Goal: Task Accomplishment & Management: Use online tool/utility

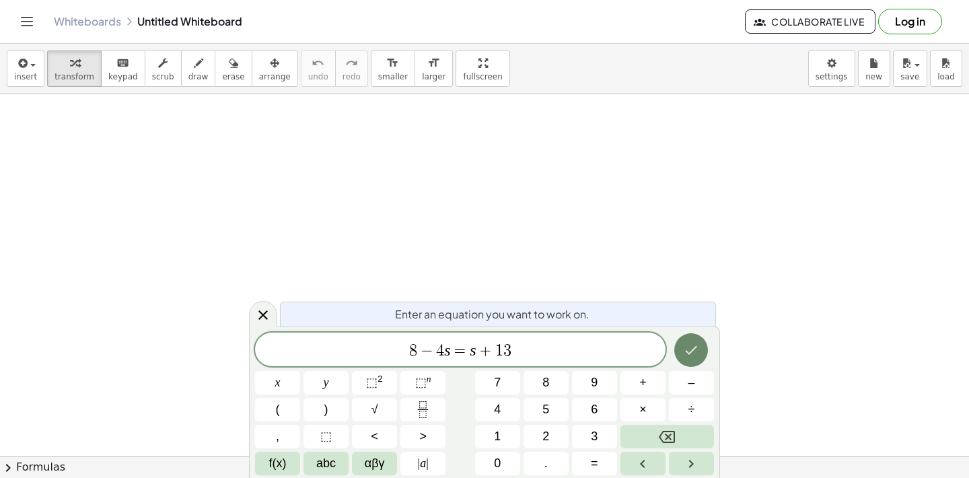
click at [684, 346] on icon "Done" at bounding box center [691, 350] width 16 height 16
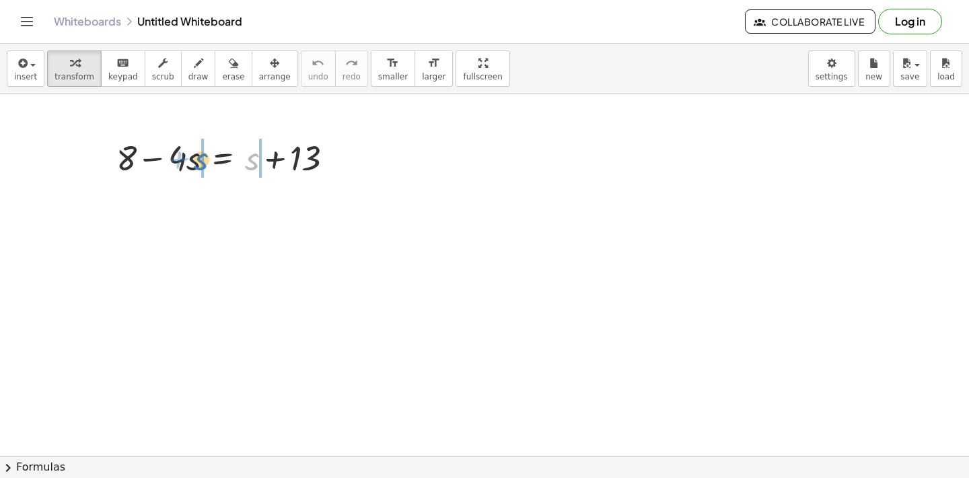
drag, startPoint x: 252, startPoint y: 161, endPoint x: 201, endPoint y: 161, distance: 51.1
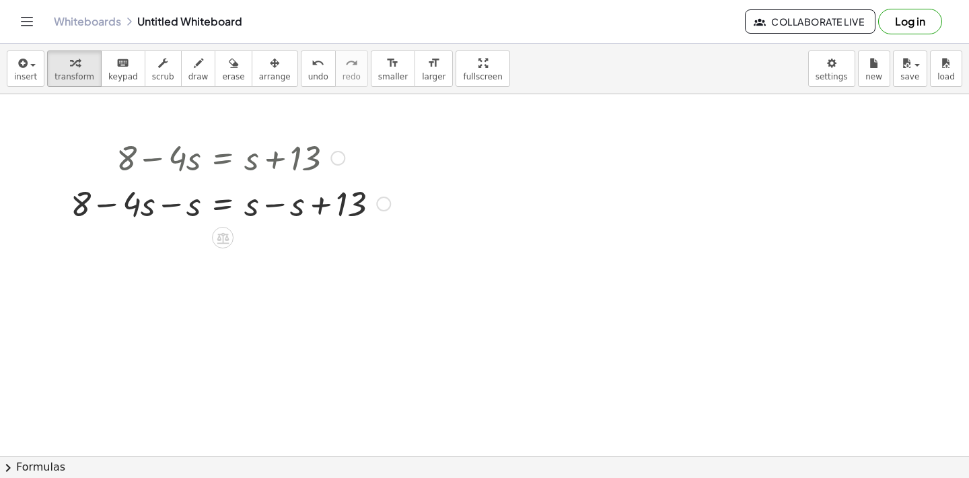
click at [176, 206] on div at bounding box center [230, 203] width 333 height 46
click at [270, 205] on div at bounding box center [253, 203] width 287 height 46
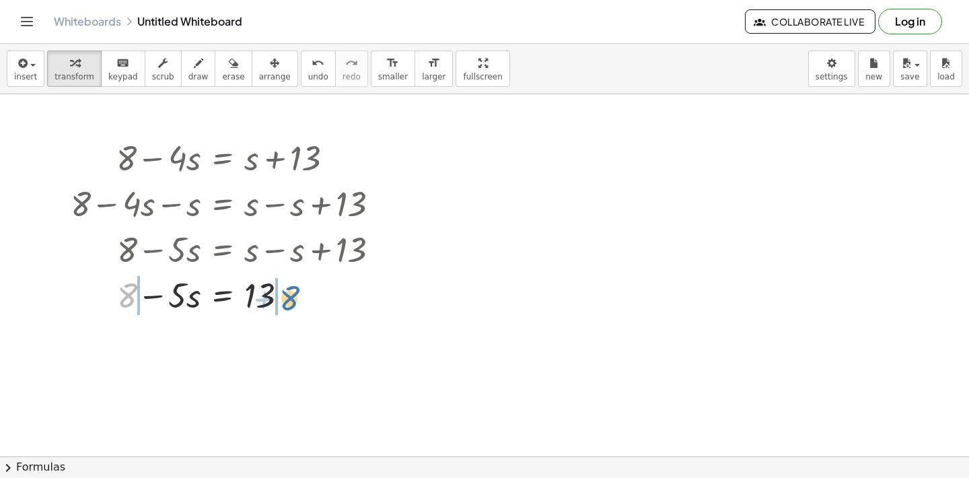
drag, startPoint x: 131, startPoint y: 289, endPoint x: 294, endPoint y: 292, distance: 162.8
click at [294, 292] on div at bounding box center [230, 294] width 333 height 46
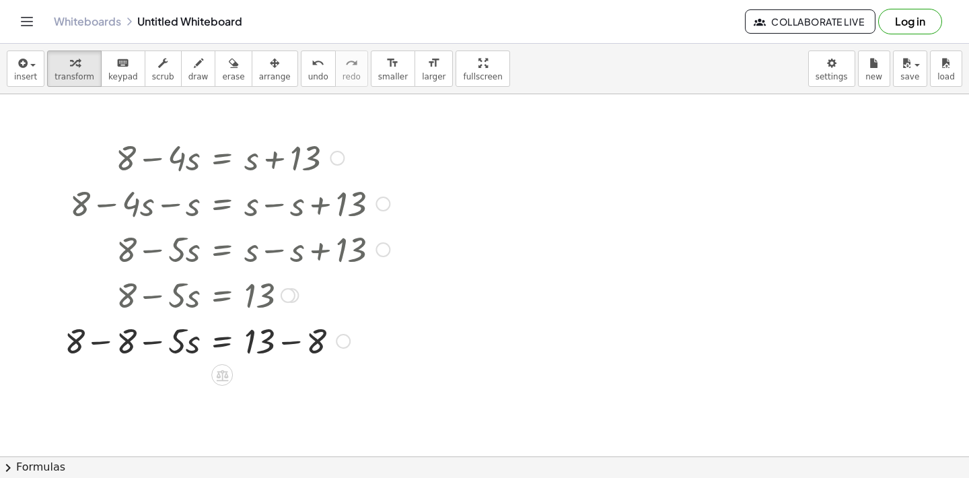
click at [291, 342] on div at bounding box center [227, 340] width 338 height 46
click at [104, 348] on div at bounding box center [227, 340] width 338 height 46
click at [163, 389] on div at bounding box center [227, 386] width 338 height 46
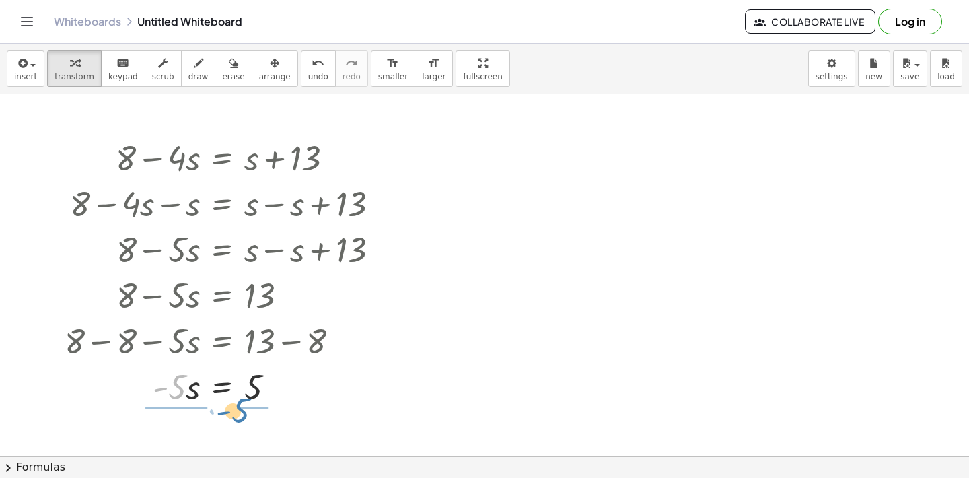
drag, startPoint x: 178, startPoint y: 388, endPoint x: 242, endPoint y: 411, distance: 68.1
click at [242, 411] on div "+ 8 − · 4 · s = + s + 13 + 8 − · 4 · s − s = + s − s + 13 + 8 − · 5 · s = + s −…" at bounding box center [221, 271] width 355 height 281
click at [184, 394] on div at bounding box center [227, 385] width 338 height 67
click at [263, 392] on div at bounding box center [227, 385] width 338 height 67
click at [333, 159] on div at bounding box center [337, 158] width 15 height 15
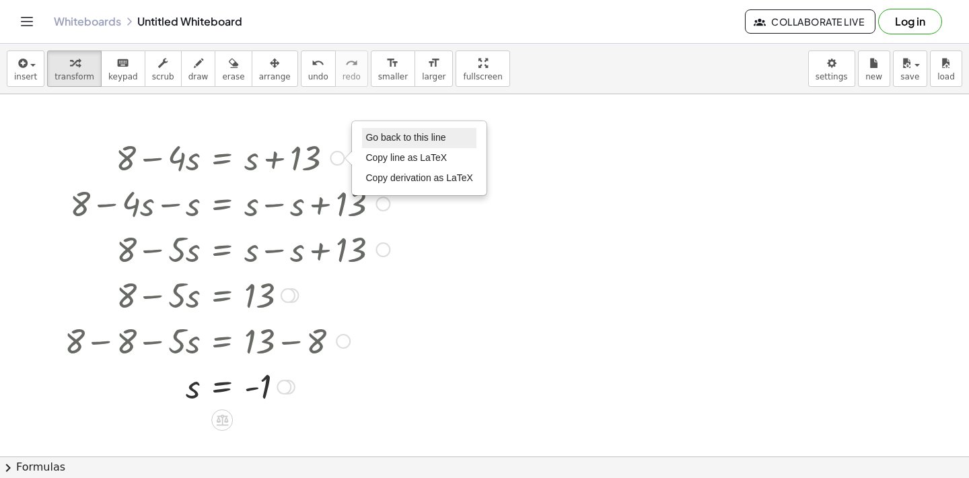
click at [362, 138] on li "Go back to this line" at bounding box center [419, 138] width 114 height 20
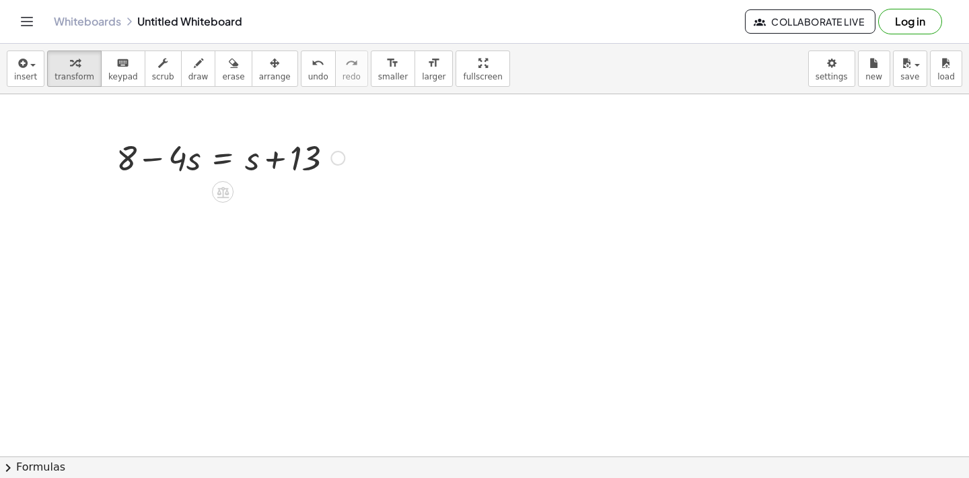
click at [314, 161] on div at bounding box center [231, 157] width 242 height 46
click at [336, 159] on div "Go back to this line Copy line as LaTeX Copy derivation as LaTeX" at bounding box center [337, 158] width 15 height 15
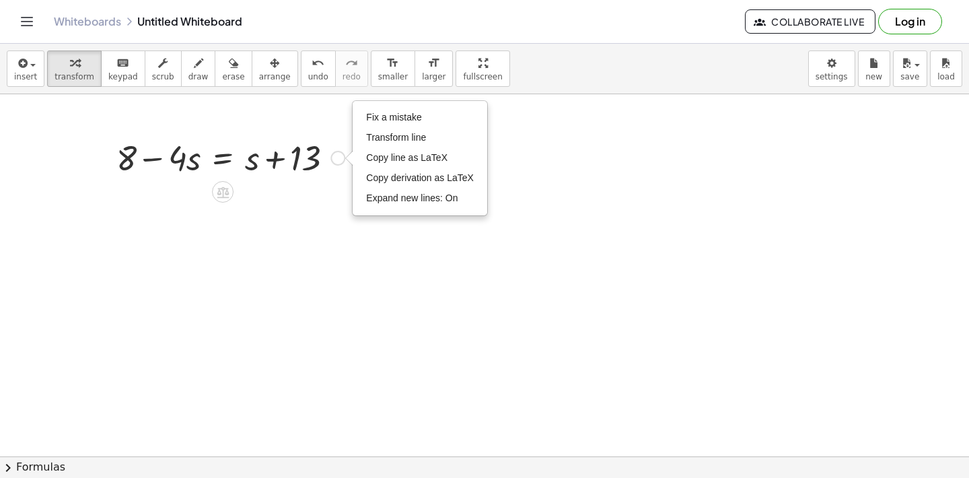
click at [336, 159] on div "Fix a mistake Transform line Copy line as LaTeX Copy derivation as LaTeX Expand…" at bounding box center [337, 158] width 15 height 15
click at [369, 120] on span "Fix a mistake" at bounding box center [393, 117] width 55 height 11
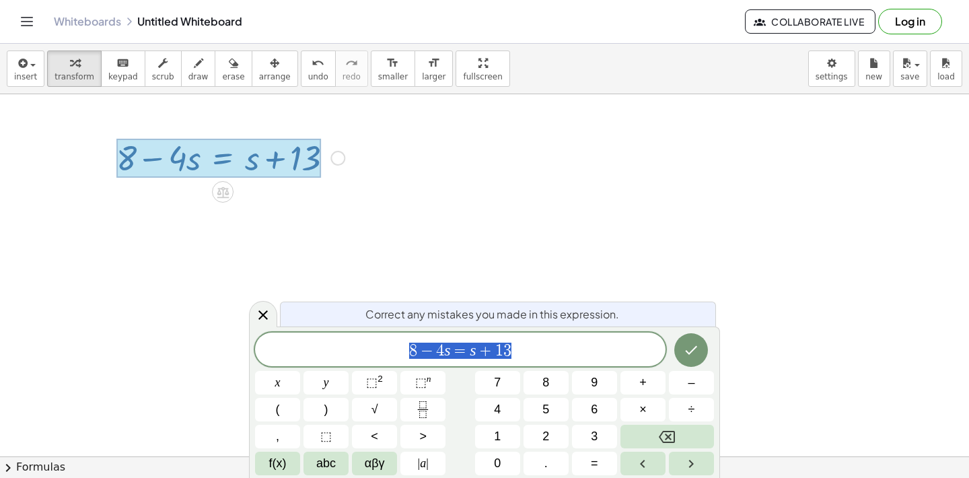
drag, startPoint x: 554, startPoint y: 354, endPoint x: 393, endPoint y: 340, distance: 162.0
click at [393, 341] on span "8 − 4 s = s + 1 3" at bounding box center [460, 350] width 410 height 19
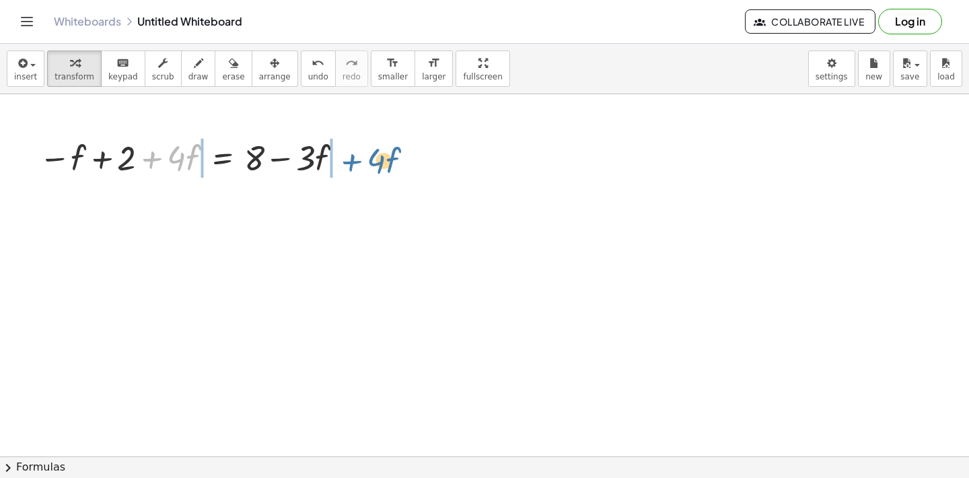
drag, startPoint x: 154, startPoint y: 163, endPoint x: 355, endPoint y: 166, distance: 201.2
click at [355, 166] on div "+ · 4 · f − f + 2 + · 4 · f = + 8 − · 3 · f Fix a mistake Transform line Copy l…" at bounding box center [188, 157] width 339 height 52
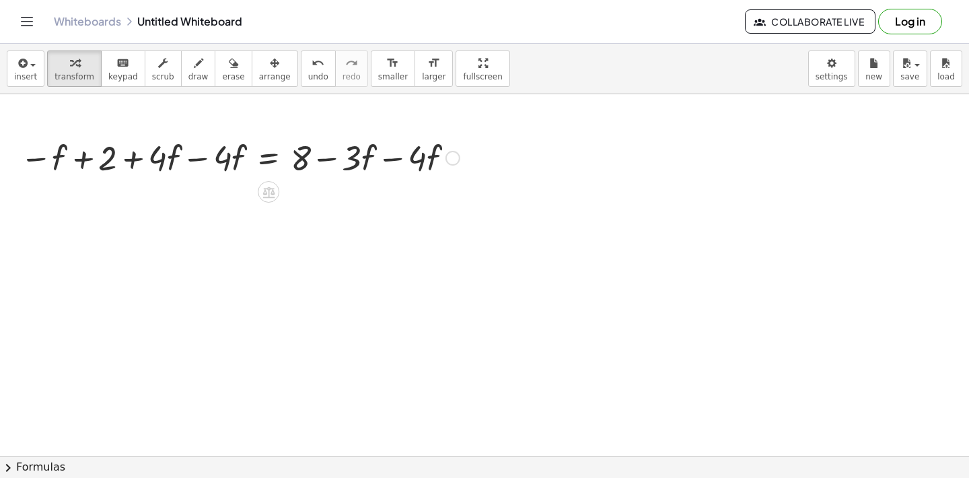
click at [268, 158] on div "− f + 2 + · 4 · f = + 8 − · 3 · f − f + 2 = + 8 − · 3 · f + · 4 · f − · 4 · f −…" at bounding box center [268, 158] width 0 height 0
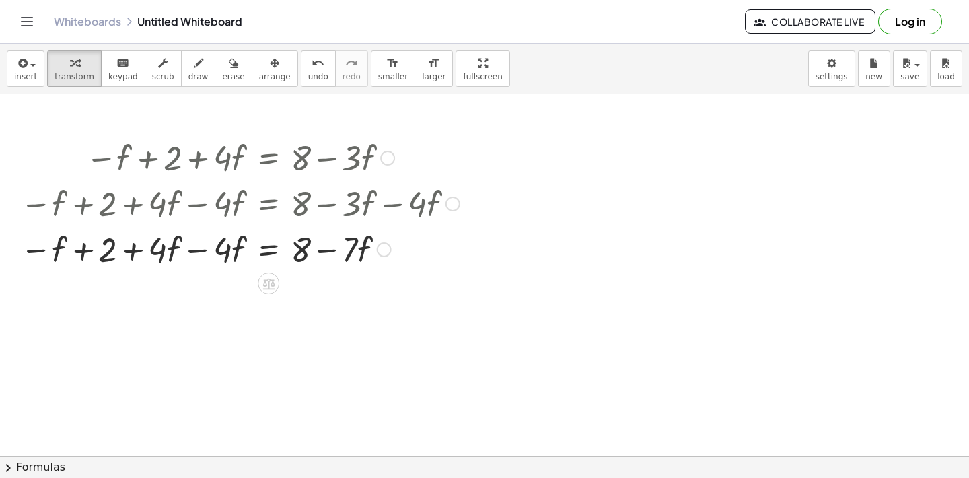
click at [205, 251] on div at bounding box center [239, 248] width 453 height 46
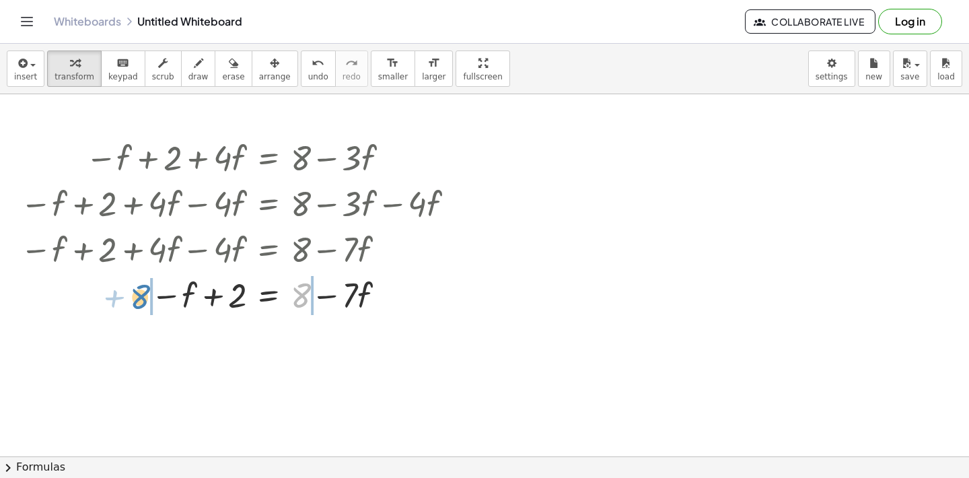
drag, startPoint x: 303, startPoint y: 295, endPoint x: 142, endPoint y: 297, distance: 160.8
click at [142, 297] on div at bounding box center [239, 294] width 453 height 46
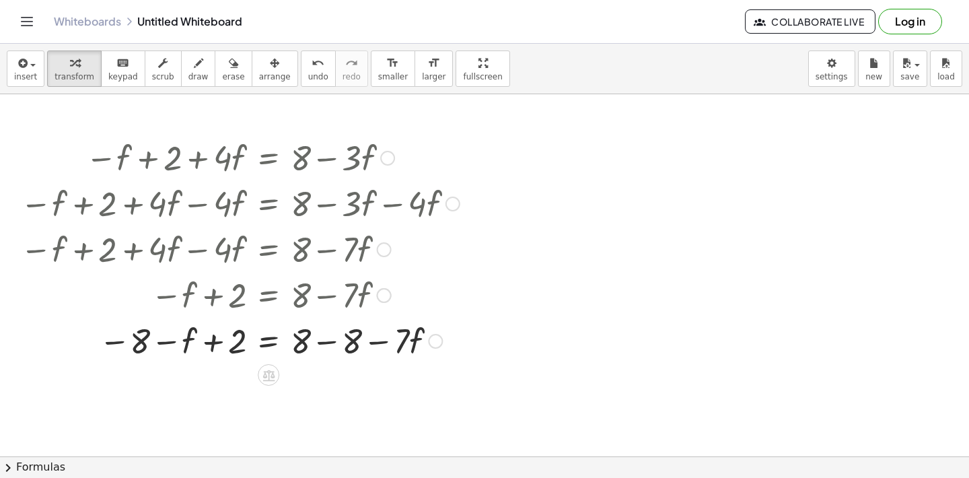
click at [162, 337] on div at bounding box center [239, 340] width 453 height 46
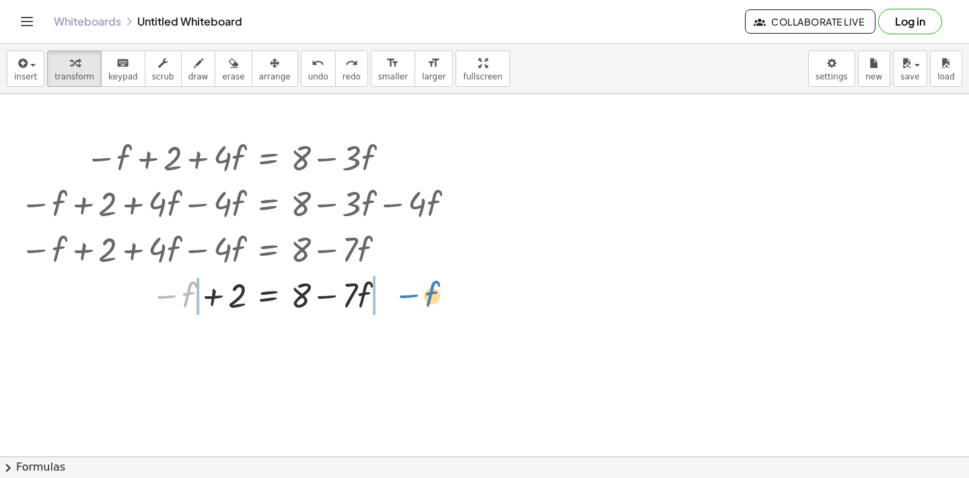
drag, startPoint x: 184, startPoint y: 294, endPoint x: 424, endPoint y: 292, distance: 239.5
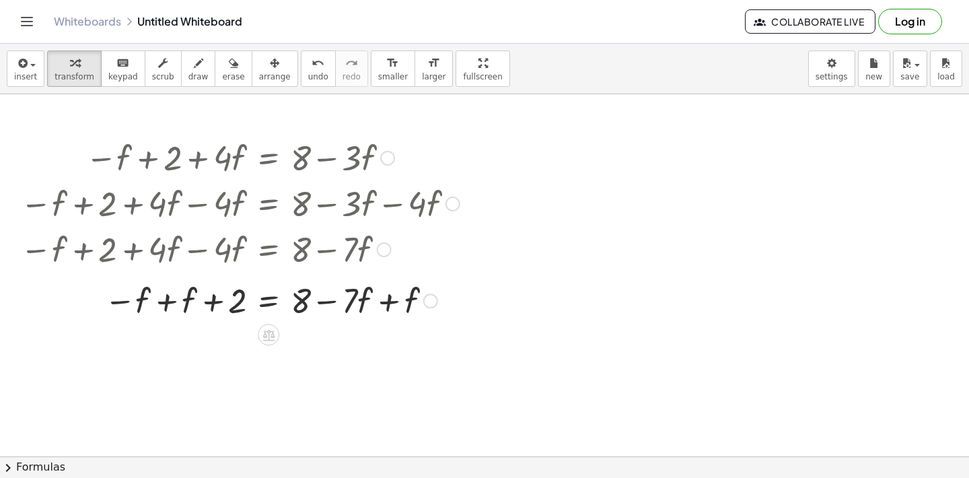
click at [388, 303] on div at bounding box center [239, 294] width 359 height 46
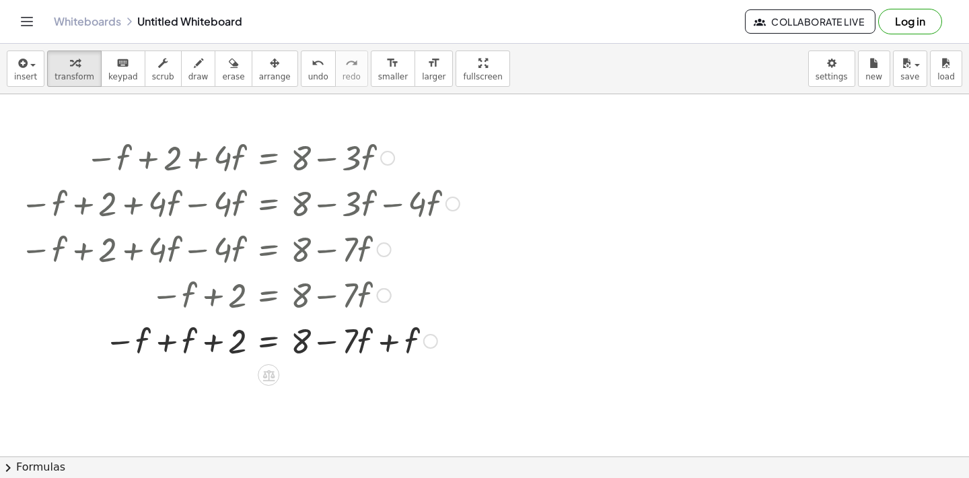
click at [390, 338] on div at bounding box center [239, 340] width 453 height 46
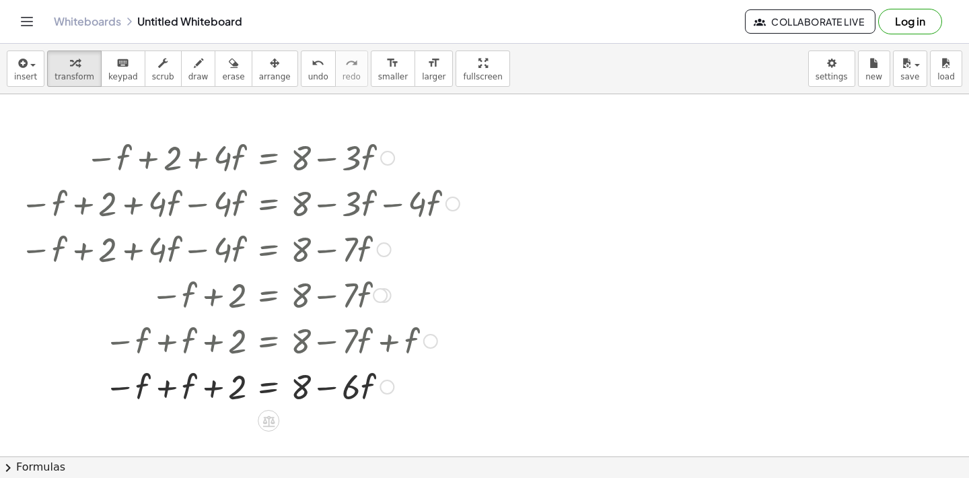
click at [169, 381] on div at bounding box center [239, 386] width 453 height 46
drag, startPoint x: 295, startPoint y: 426, endPoint x: 249, endPoint y: 427, distance: 46.4
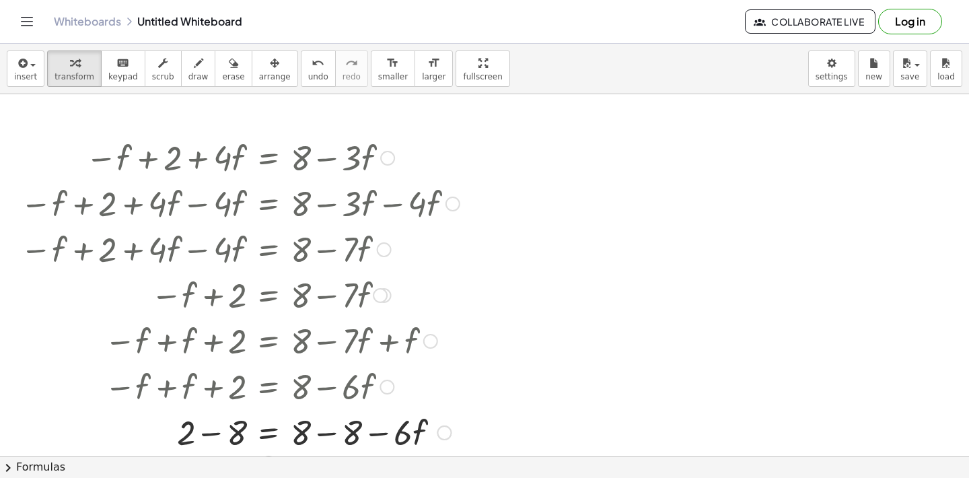
click at [211, 435] on div at bounding box center [239, 431] width 453 height 46
click at [326, 437] on div at bounding box center [239, 431] width 453 height 46
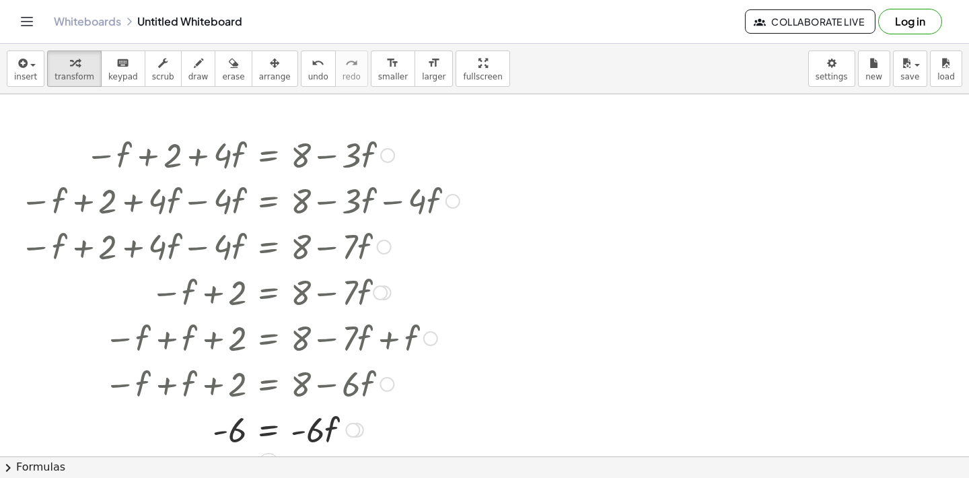
click at [303, 432] on div at bounding box center [239, 429] width 453 height 46
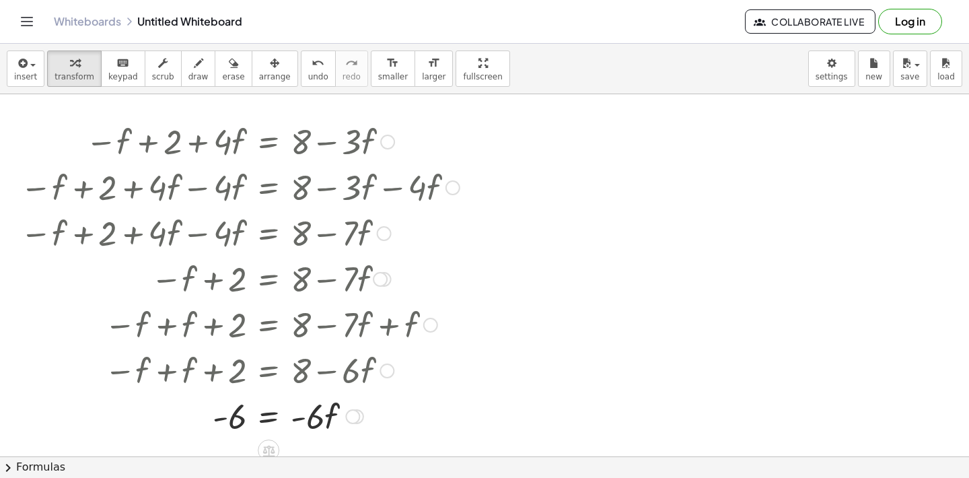
scroll to position [28, 0]
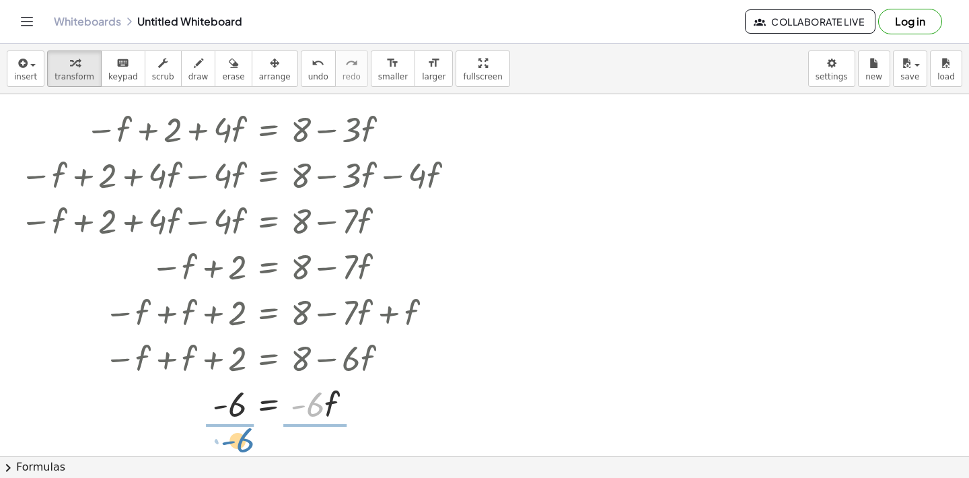
drag, startPoint x: 313, startPoint y: 412, endPoint x: 242, endPoint y: 439, distance: 75.6
click at [245, 443] on div "− f + 2 + · 4 · f = + 8 − · 3 · f − f + 2 + · 4 · f − · 4 · f = + 8 − · 3 · f −…" at bounding box center [484, 471] width 969 height 811
click at [235, 414] on div at bounding box center [239, 402] width 453 height 67
click at [309, 414] on div at bounding box center [239, 402] width 453 height 67
click at [316, 410] on div at bounding box center [239, 402] width 453 height 67
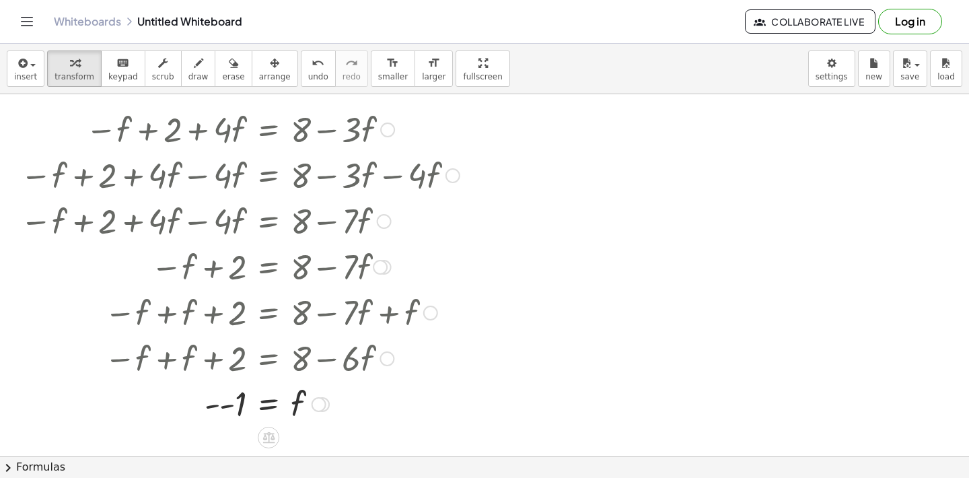
click at [203, 413] on div at bounding box center [239, 403] width 453 height 44
click at [213, 410] on div at bounding box center [239, 403] width 453 height 44
click at [384, 127] on div at bounding box center [387, 129] width 15 height 15
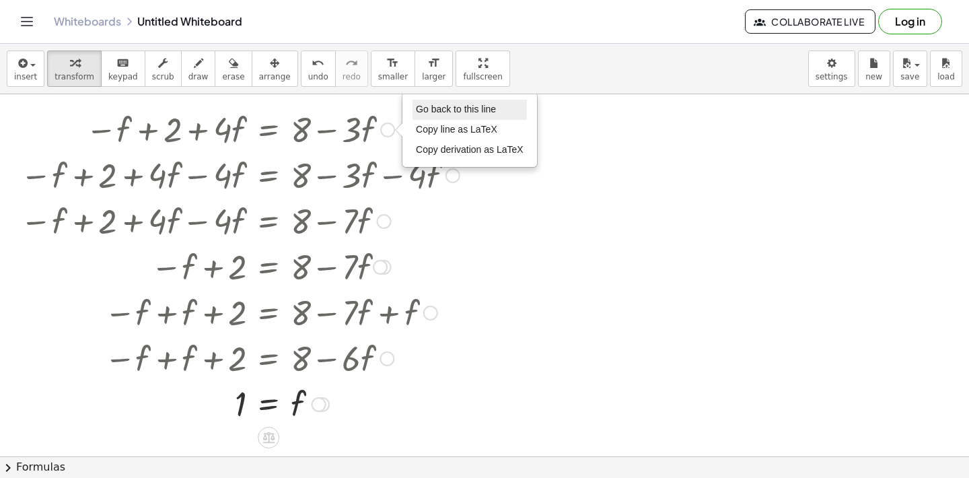
click at [414, 112] on li "Go back to this line" at bounding box center [469, 110] width 114 height 20
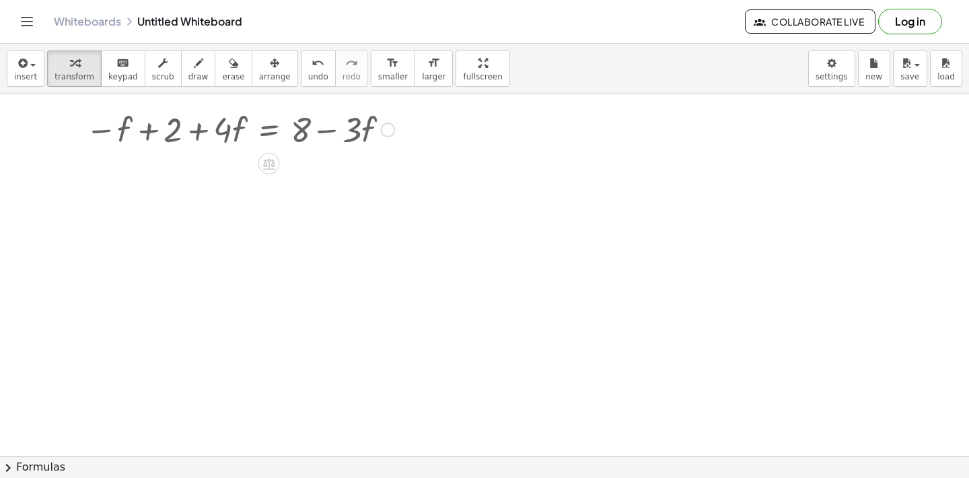
click at [390, 131] on div "Go back to this line Copy line as LaTeX Copy derivation as LaTeX" at bounding box center [387, 129] width 15 height 15
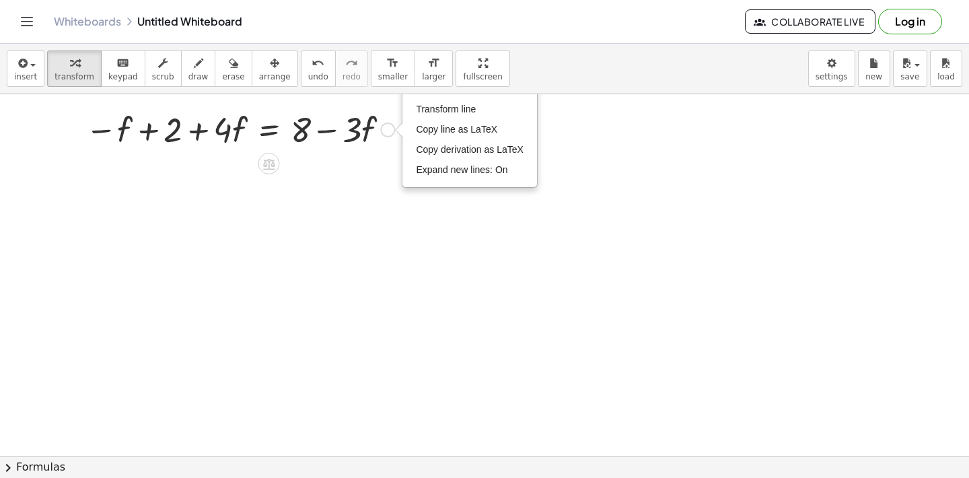
click at [389, 129] on div "Fix a mistake Transform line Copy line as LaTeX Copy derivation as LaTeX Expand…" at bounding box center [387, 129] width 15 height 15
click at [390, 127] on div "Fix a mistake Transform line Copy line as LaTeX Copy derivation as LaTeX Expand…" at bounding box center [387, 129] width 15 height 15
click at [369, 176] on div at bounding box center [484, 471] width 969 height 811
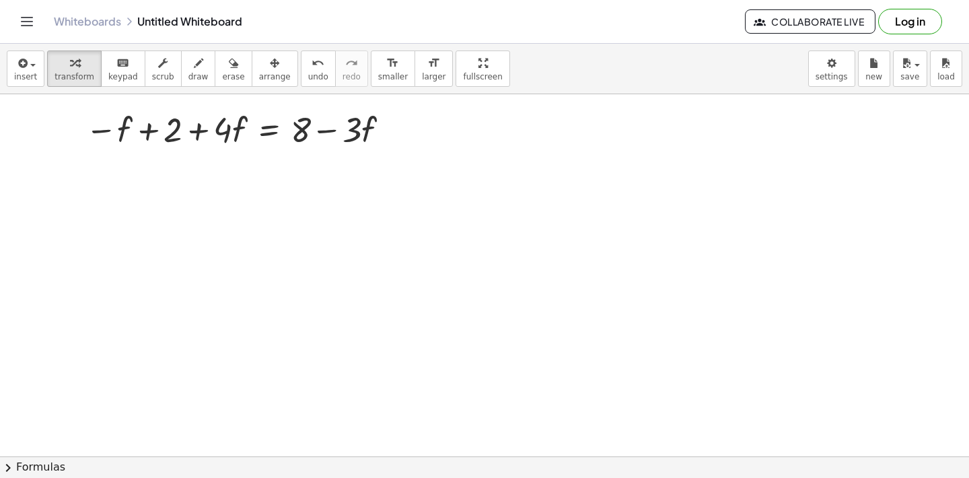
click at [367, 171] on div at bounding box center [484, 471] width 969 height 811
click at [354, 136] on div at bounding box center [240, 129] width 322 height 46
click at [268, 130] on div "− f + 2 + · 4 · f = + 8 − · 3 · f Fix a mistake Transform line Copy line as LaT…" at bounding box center [268, 130] width 0 height 0
click at [383, 129] on div "Fix a mistake Transform line Copy line as LaTeX Copy derivation as LaTeX Expand…" at bounding box center [387, 129] width 15 height 15
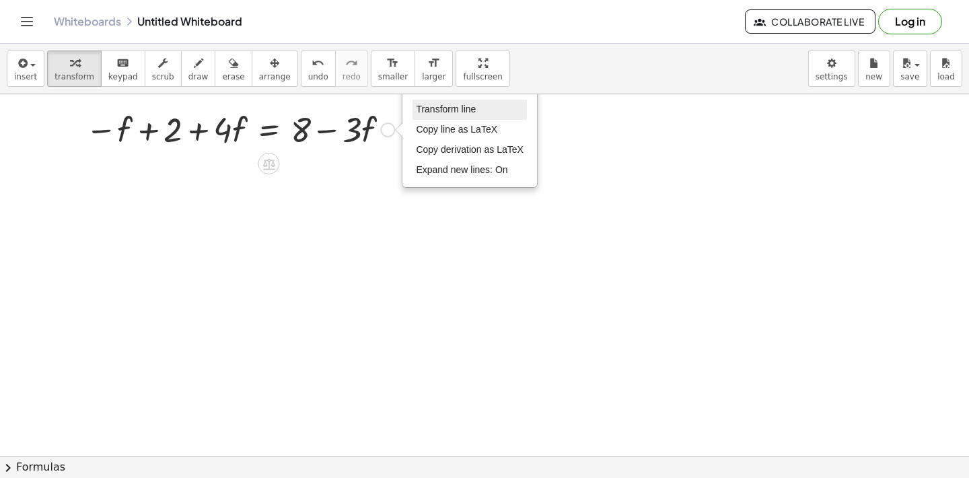
click at [429, 111] on span "Transform line" at bounding box center [446, 109] width 60 height 11
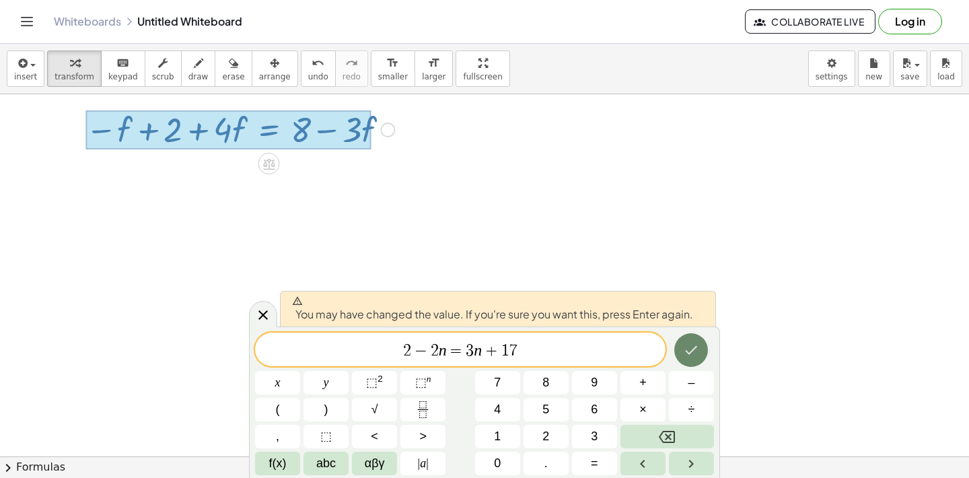
click at [701, 350] on button "Done" at bounding box center [691, 350] width 34 height 34
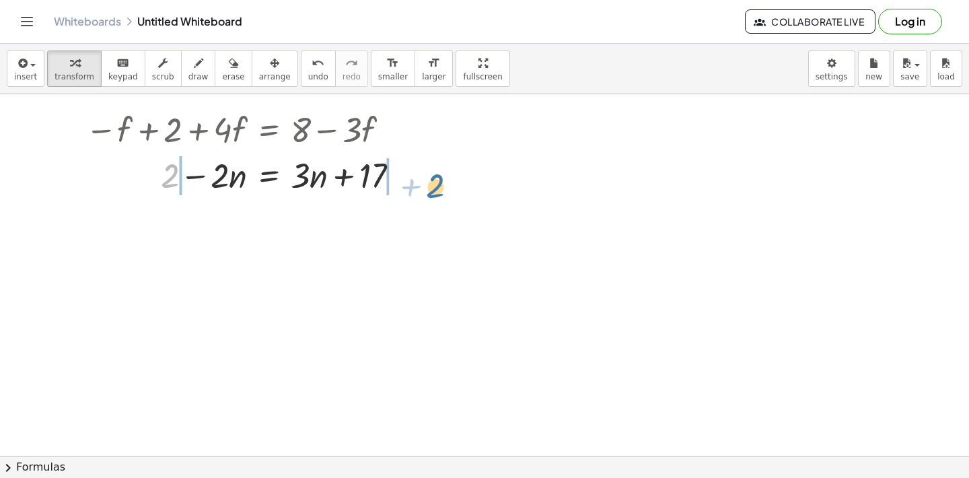
drag, startPoint x: 174, startPoint y: 176, endPoint x: 436, endPoint y: 184, distance: 262.5
click at [411, 188] on div at bounding box center [273, 174] width 388 height 46
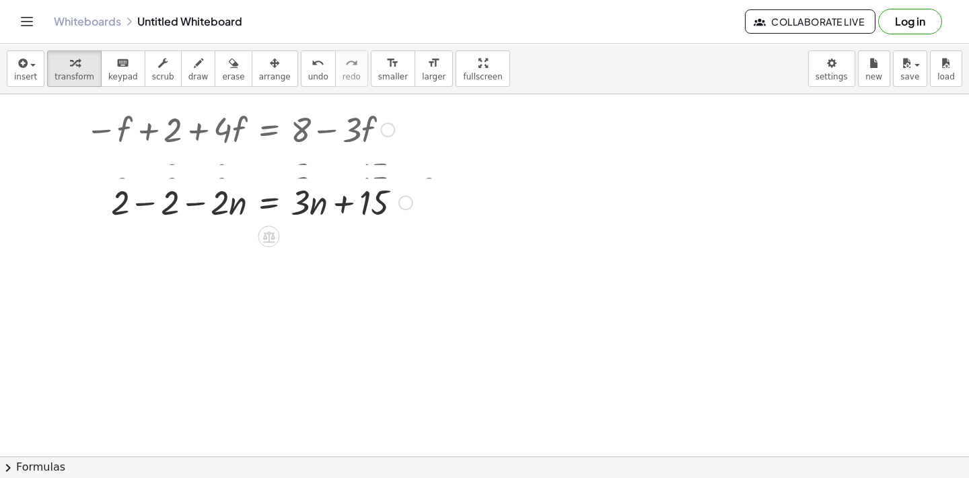
click at [162, 192] on div at bounding box center [273, 201] width 388 height 46
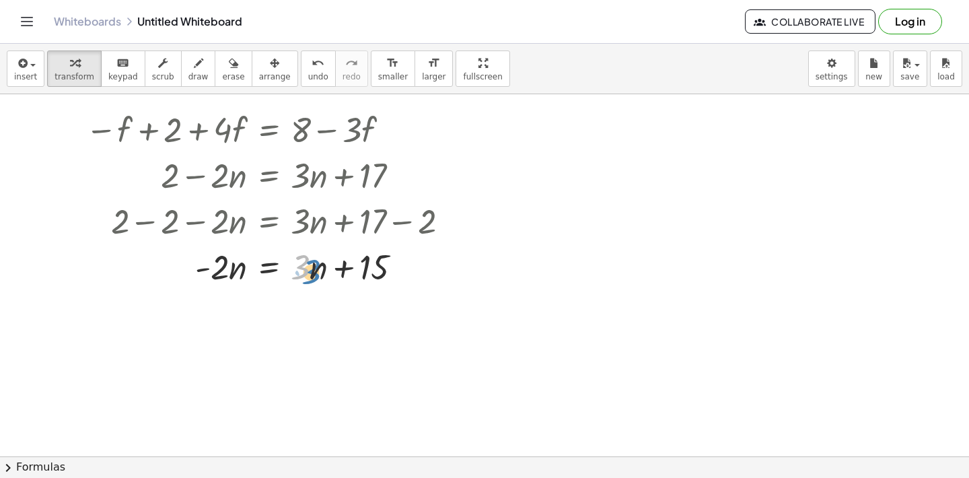
drag, startPoint x: 307, startPoint y: 267, endPoint x: 320, endPoint y: 272, distance: 14.3
click at [320, 272] on div at bounding box center [273, 266] width 388 height 46
drag, startPoint x: 336, startPoint y: 258, endPoint x: 378, endPoint y: 274, distance: 45.4
click at [378, 274] on div at bounding box center [273, 266] width 388 height 46
drag, startPoint x: 299, startPoint y: 277, endPoint x: 161, endPoint y: 276, distance: 137.9
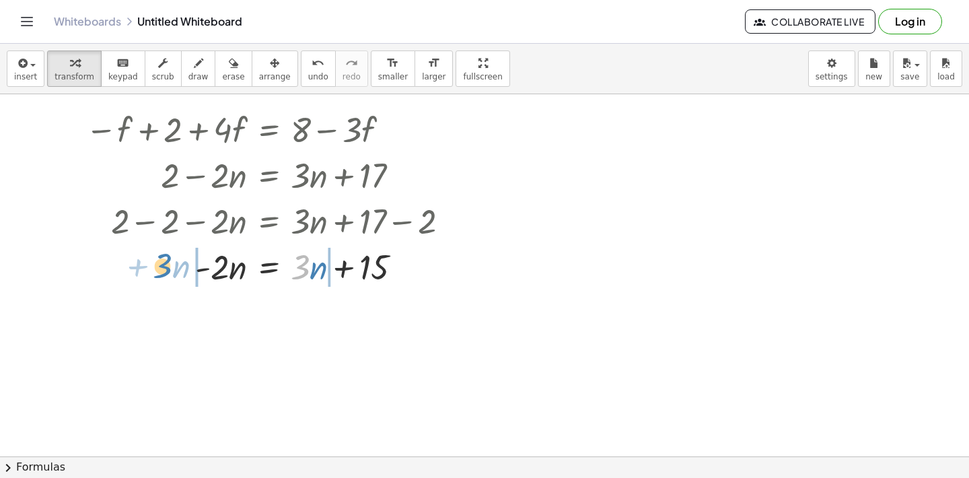
click at [161, 276] on div at bounding box center [273, 266] width 388 height 46
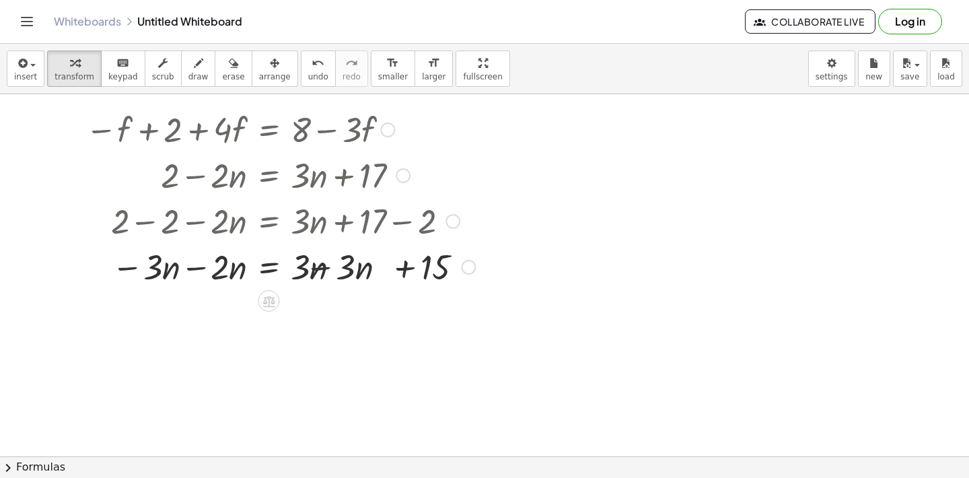
click at [214, 268] on div at bounding box center [280, 266] width 403 height 46
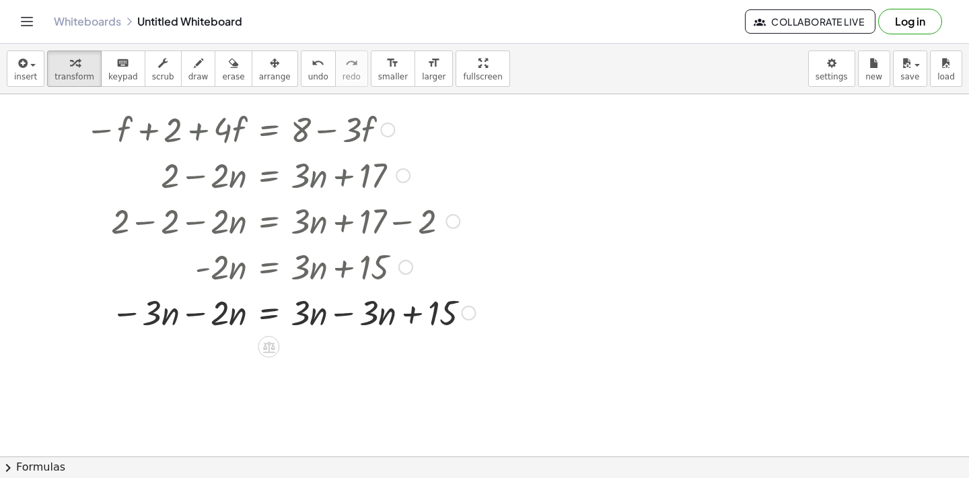
click at [198, 312] on div at bounding box center [280, 312] width 403 height 46
click at [354, 319] on div at bounding box center [283, 312] width 409 height 46
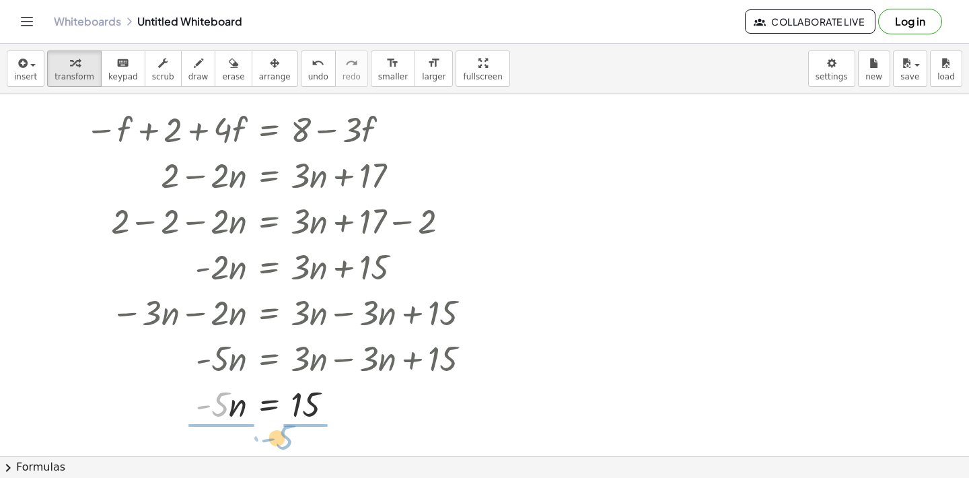
drag, startPoint x: 224, startPoint y: 391, endPoint x: 295, endPoint y: 423, distance: 77.4
click at [295, 423] on div at bounding box center [283, 403] width 409 height 46
click at [219, 401] on div at bounding box center [283, 402] width 409 height 67
click at [310, 403] on div at bounding box center [283, 402] width 409 height 67
